Goal: Information Seeking & Learning: Understand process/instructions

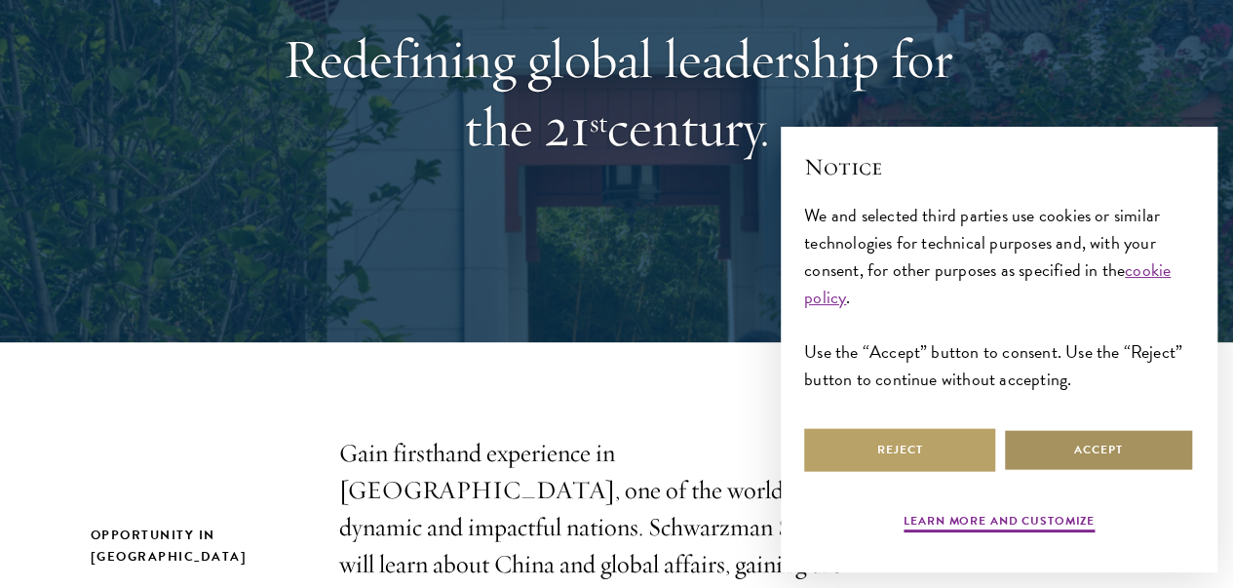
click at [1050, 434] on button "Accept" at bounding box center [1098, 450] width 191 height 44
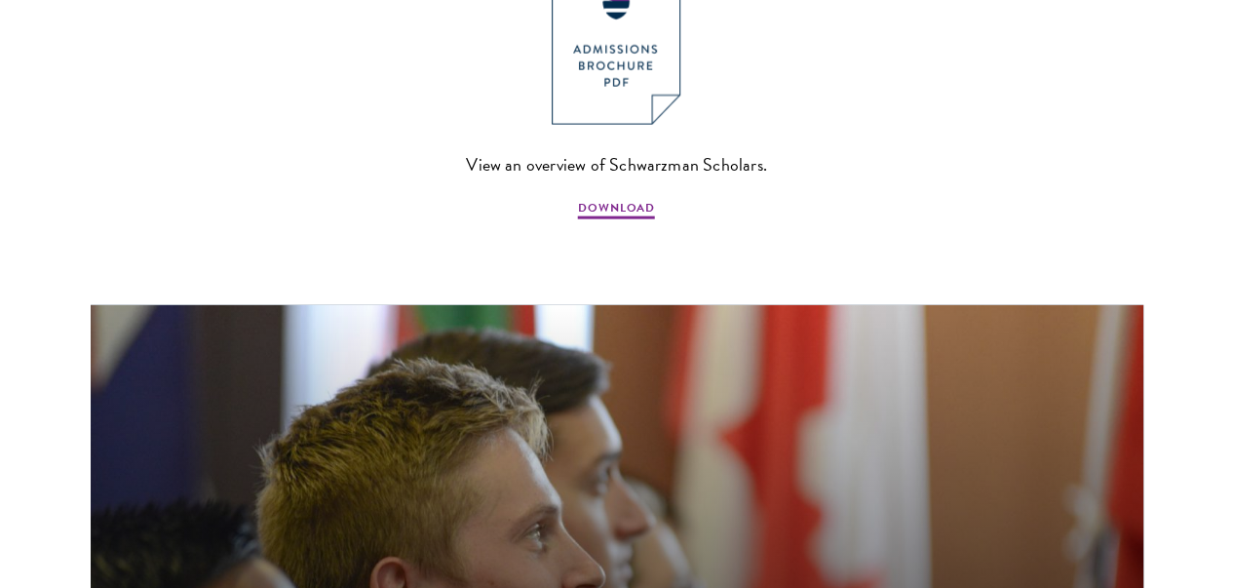
scroll to position [2094, 0]
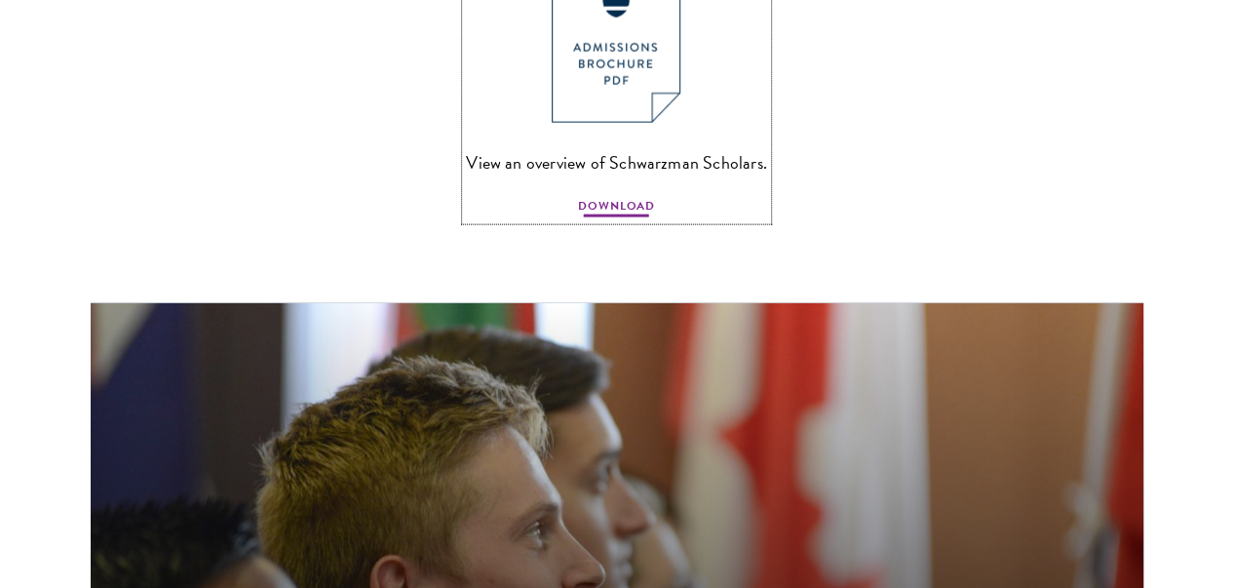
click at [598, 220] on span "DOWNLOAD" at bounding box center [616, 208] width 77 height 23
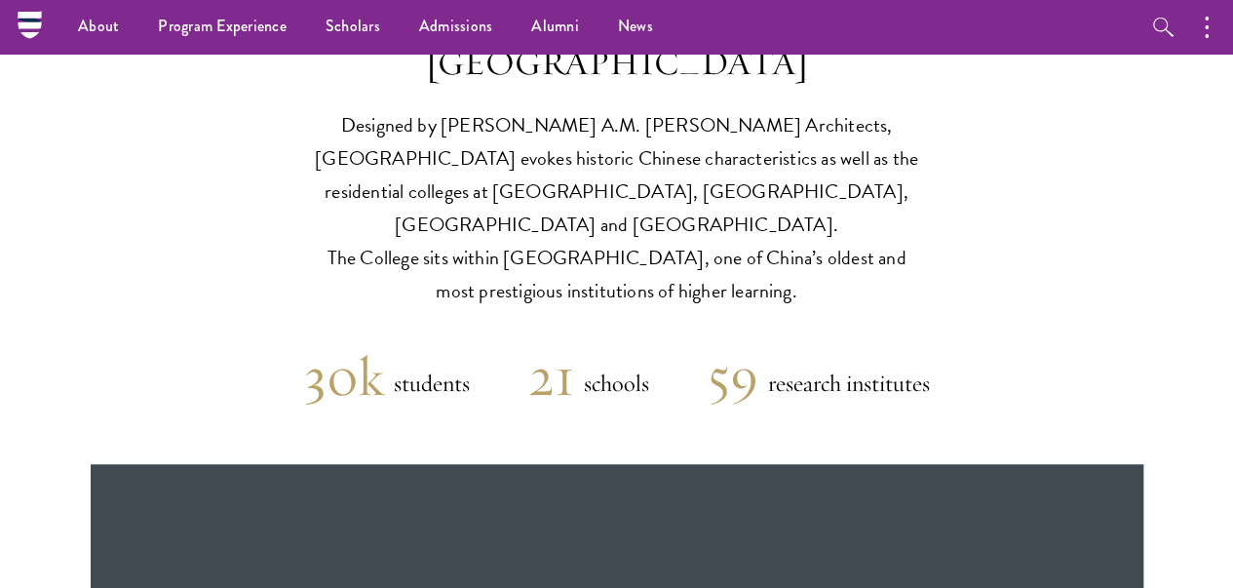
scroll to position [1349, 0]
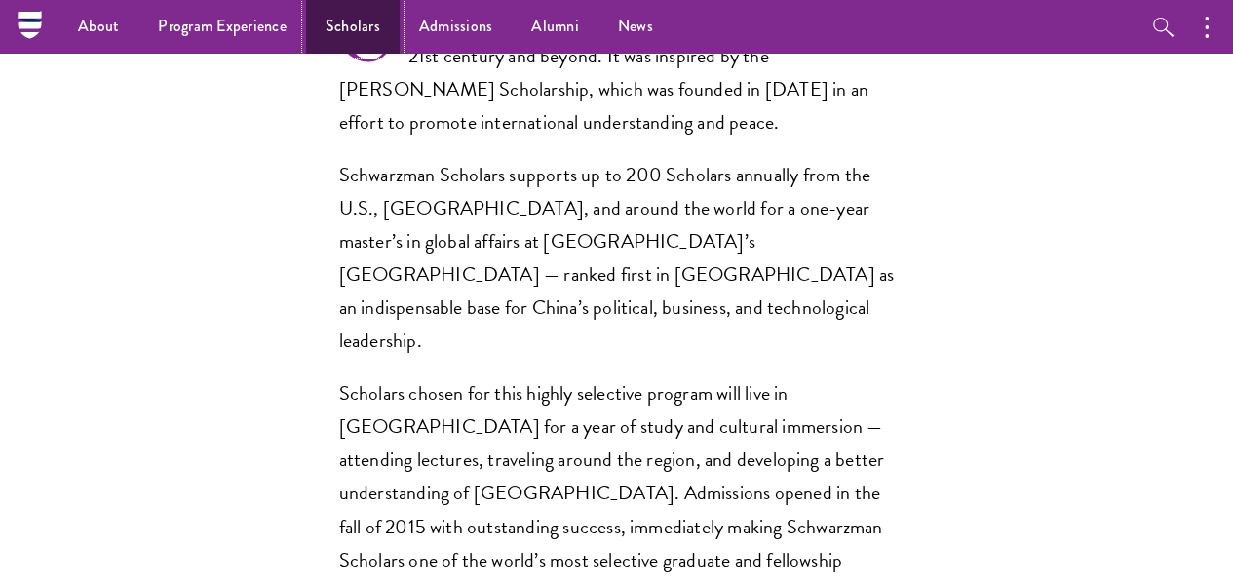
click at [366, 38] on link "Scholars" at bounding box center [353, 27] width 94 height 54
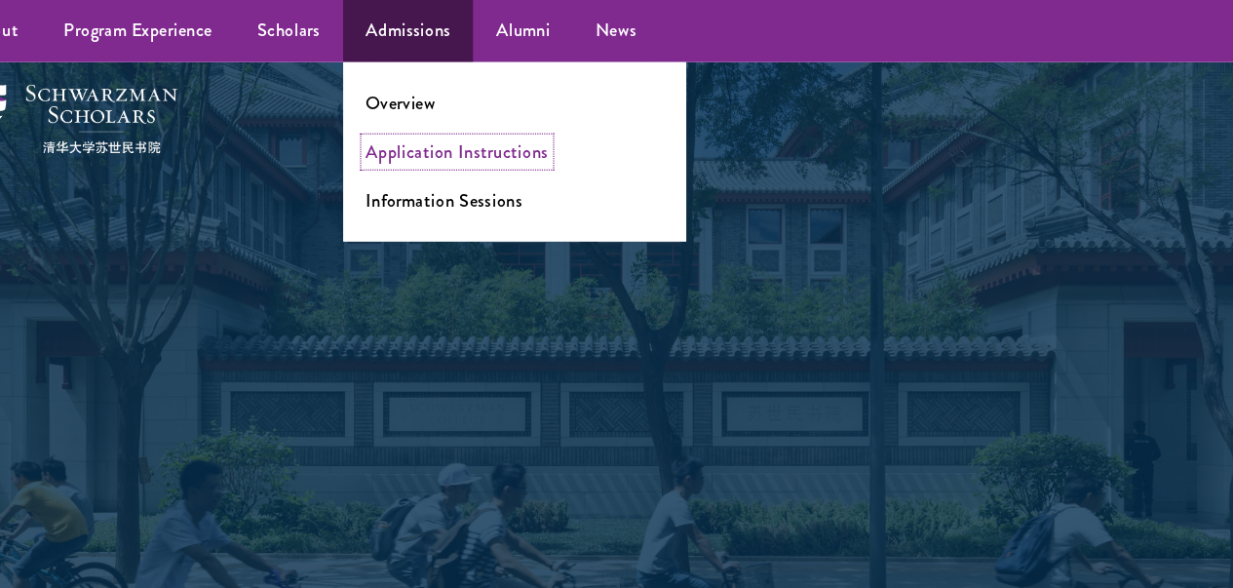
click at [467, 135] on link "Application Instructions" at bounding box center [469, 131] width 158 height 22
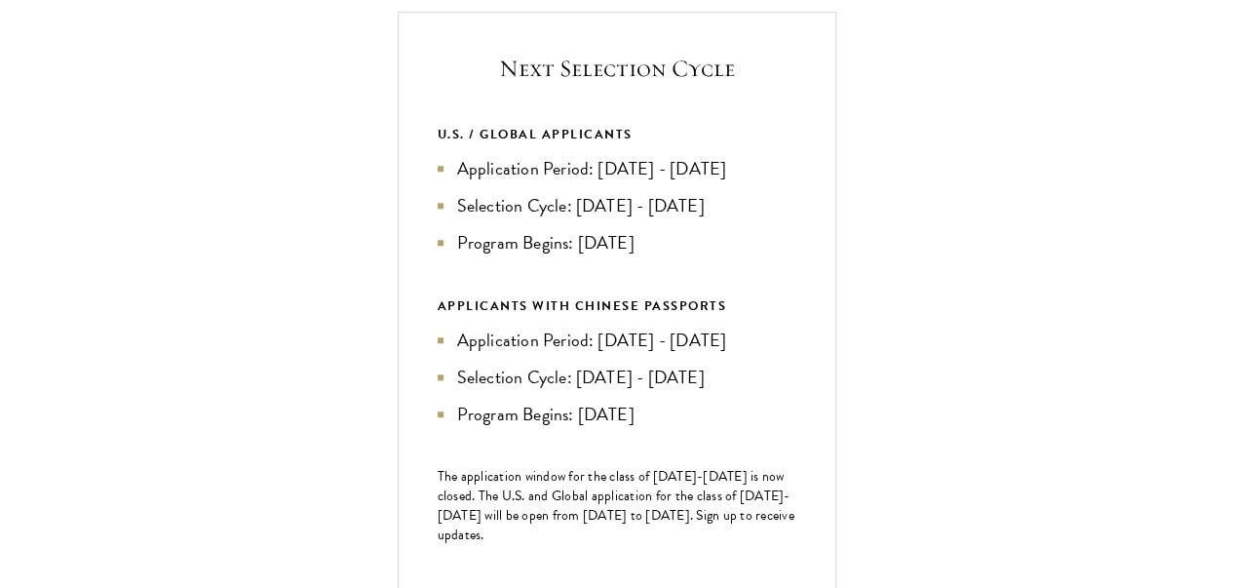
scroll to position [724, 0]
drag, startPoint x: 854, startPoint y: 273, endPoint x: 810, endPoint y: 252, distance: 48.4
click at [796, 181] on li "Application Period: Apr 2026 - Sep 2026" at bounding box center [617, 167] width 359 height 27
copy li "Application Period: Apr 2026 - Sep 2026"
